Goal: Find contact information: Find contact information

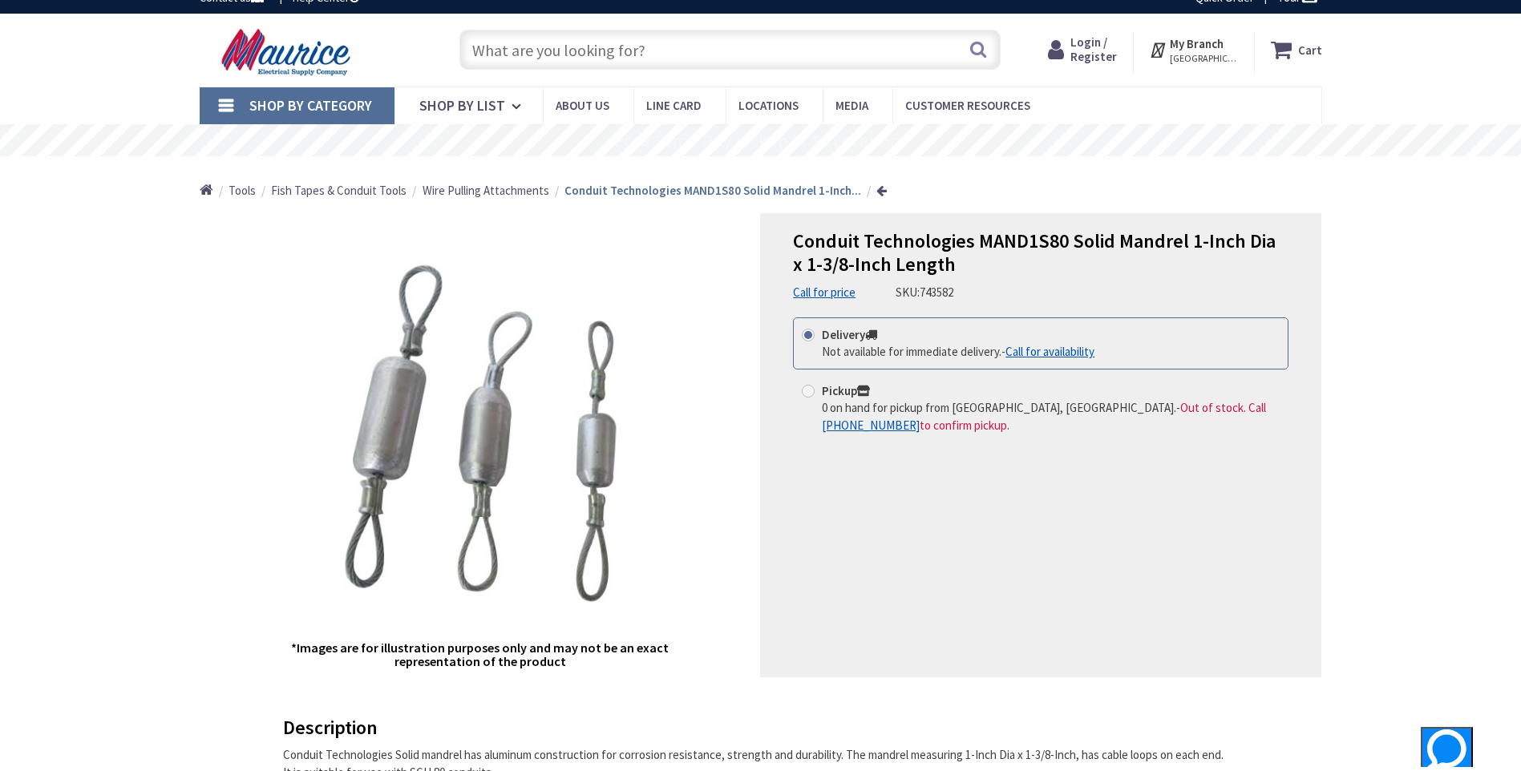
scroll to position [40, 0]
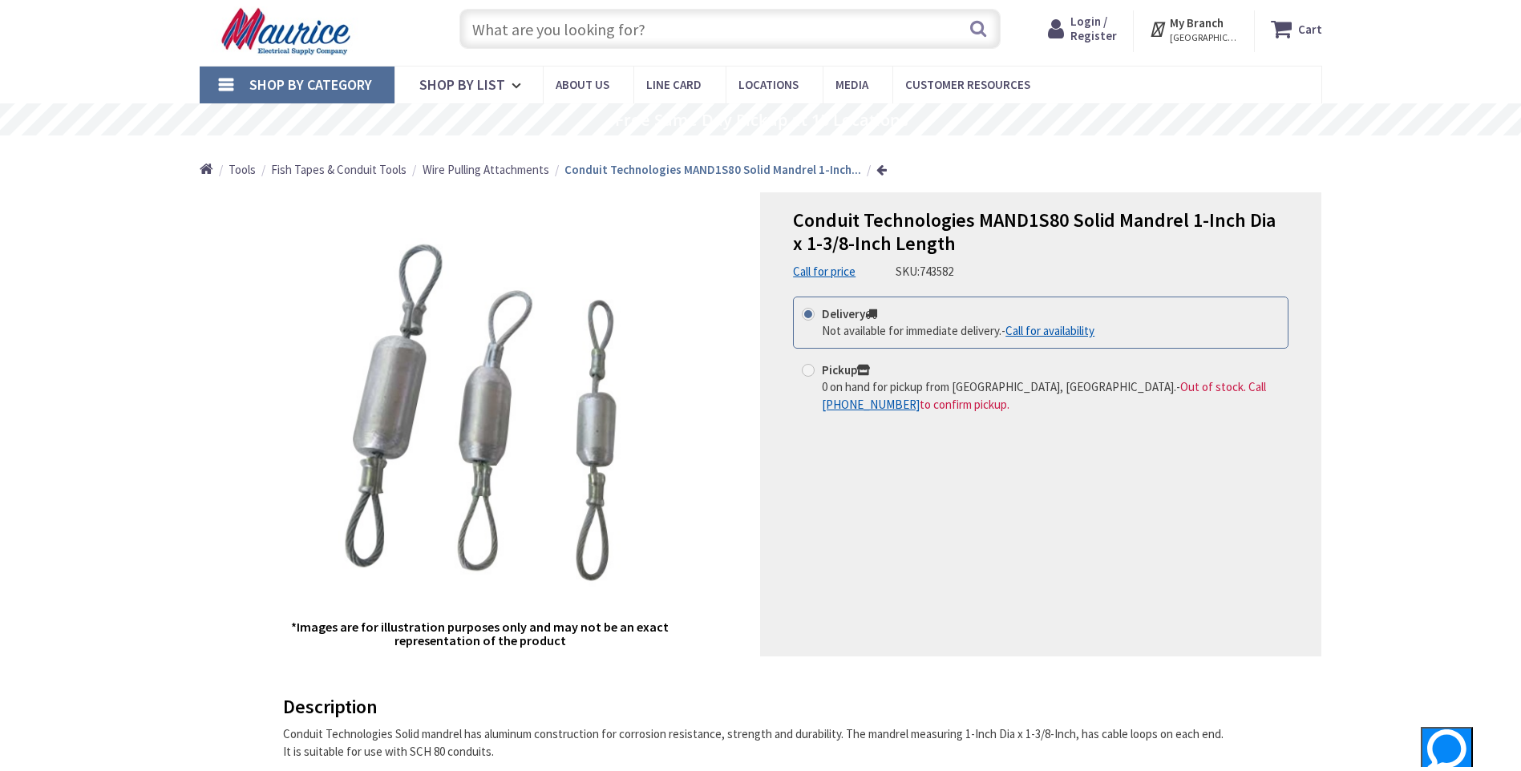
click at [1035, 328] on link "Call for availability" at bounding box center [1049, 330] width 89 height 17
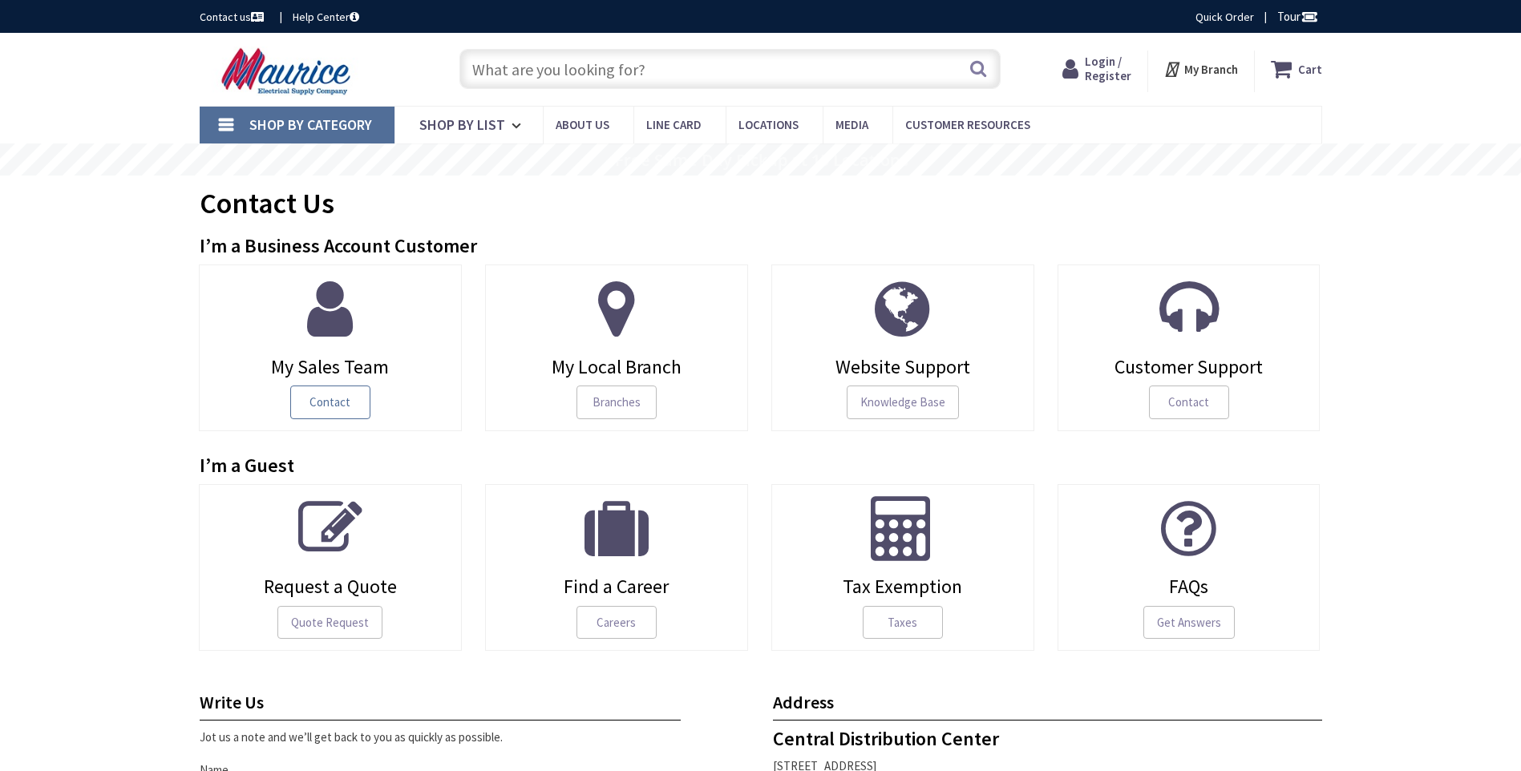
click at [343, 402] on span "Contact" at bounding box center [330, 403] width 80 height 34
